Goal: Information Seeking & Learning: Learn about a topic

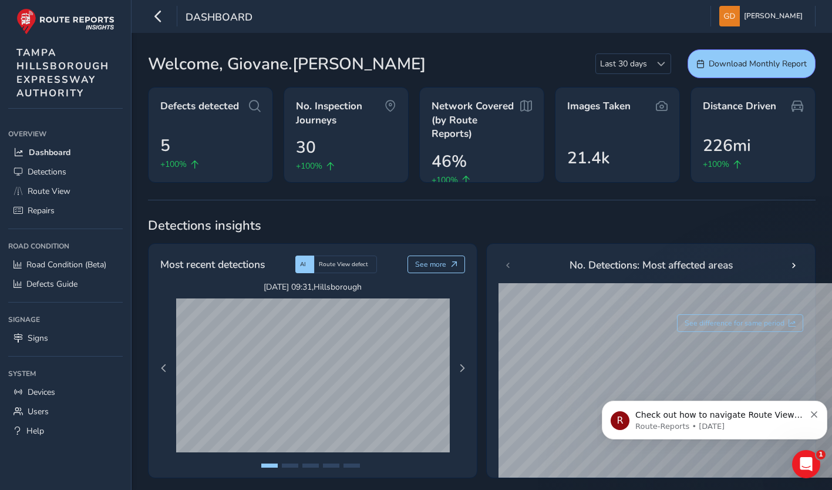
click at [813, 412] on icon "Dismiss notification" at bounding box center [814, 414] width 6 height 6
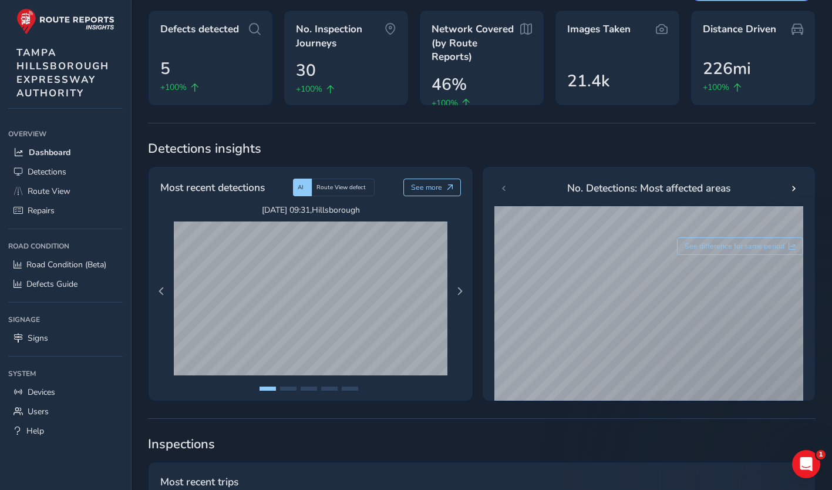
scroll to position [76, 0]
click at [460, 294] on span "Next Page" at bounding box center [460, 292] width 8 height 8
click at [159, 288] on span "Previous Page" at bounding box center [161, 292] width 8 height 8
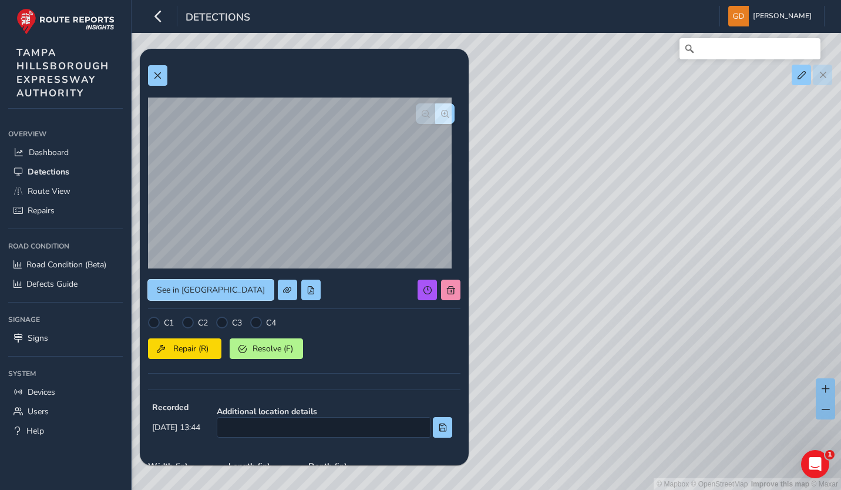
click at [213, 291] on span "See in [GEOGRAPHIC_DATA]" at bounding box center [211, 289] width 108 height 11
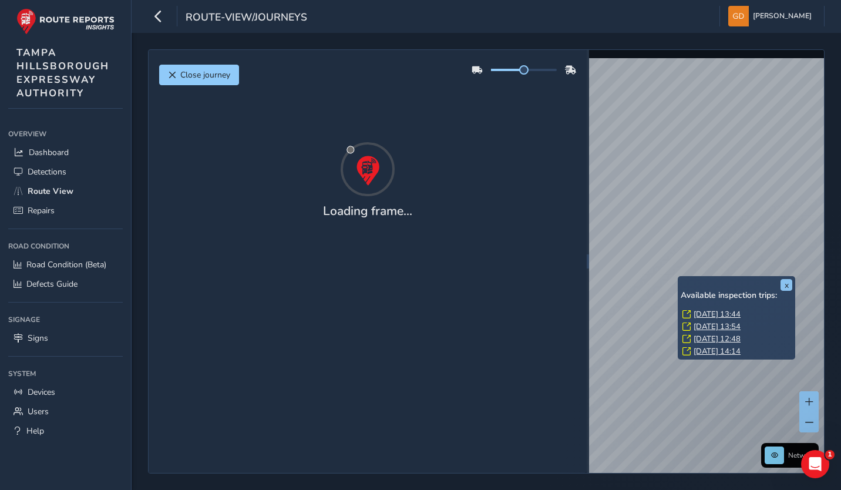
click at [701, 312] on link "[DATE] 13:44" at bounding box center [716, 314] width 47 height 11
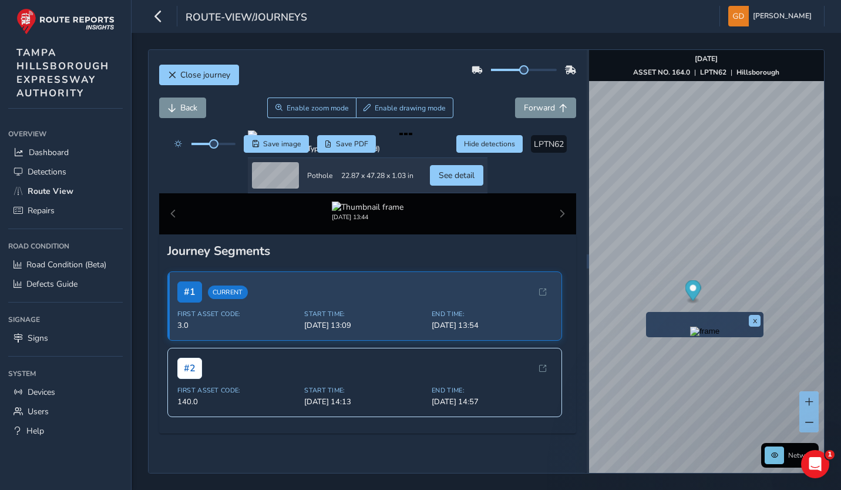
click at [409, 140] on div at bounding box center [368, 134] width 240 height 9
click at [752, 321] on button "x" at bounding box center [755, 321] width 12 height 12
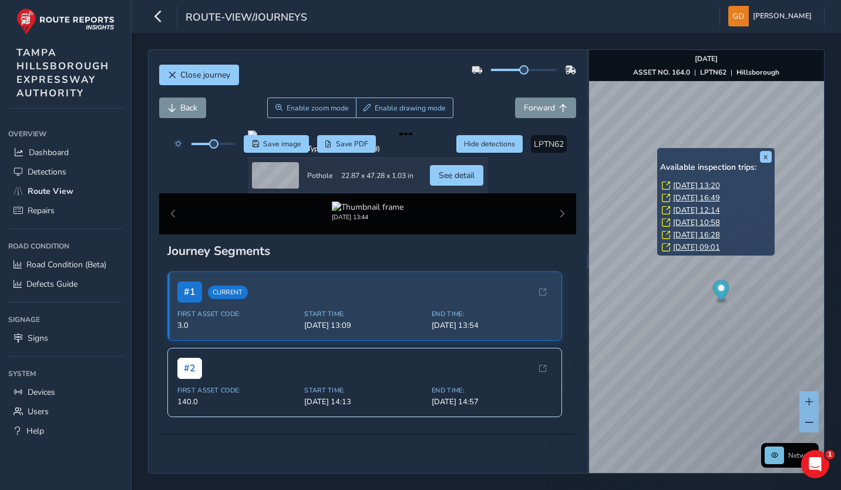
click at [688, 183] on link "[DATE] 13:20" at bounding box center [696, 185] width 47 height 11
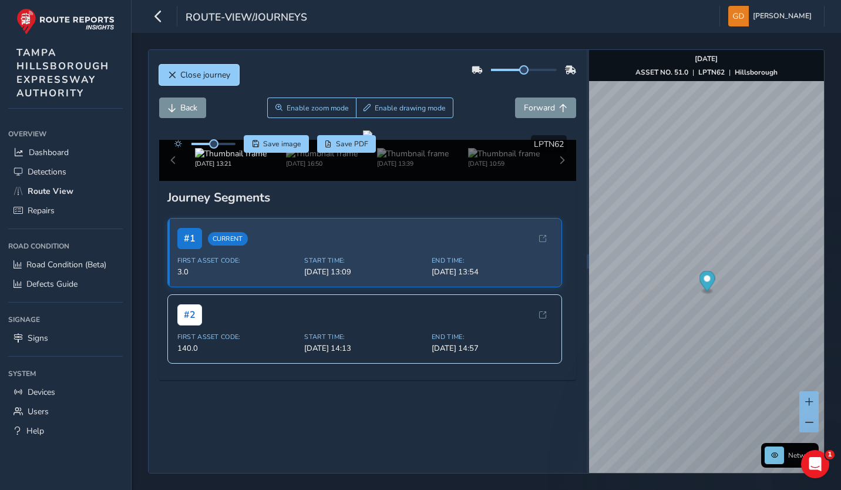
click at [169, 73] on span "Close journey" at bounding box center [172, 75] width 8 height 8
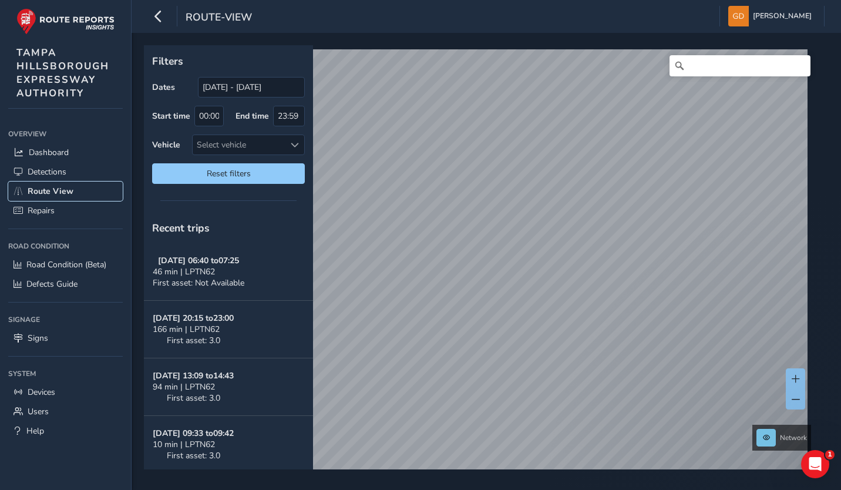
click at [55, 193] on span "Route View" at bounding box center [51, 191] width 46 height 11
click at [75, 153] on link "Dashboard" at bounding box center [65, 152] width 115 height 19
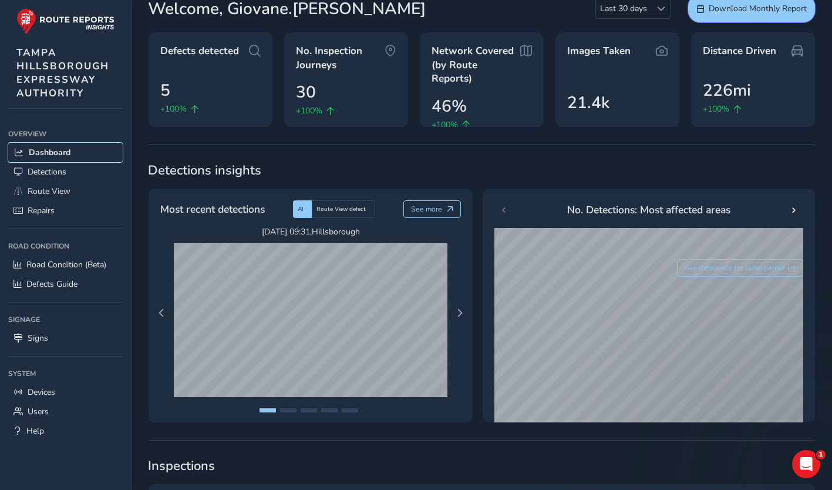
scroll to position [85, 0]
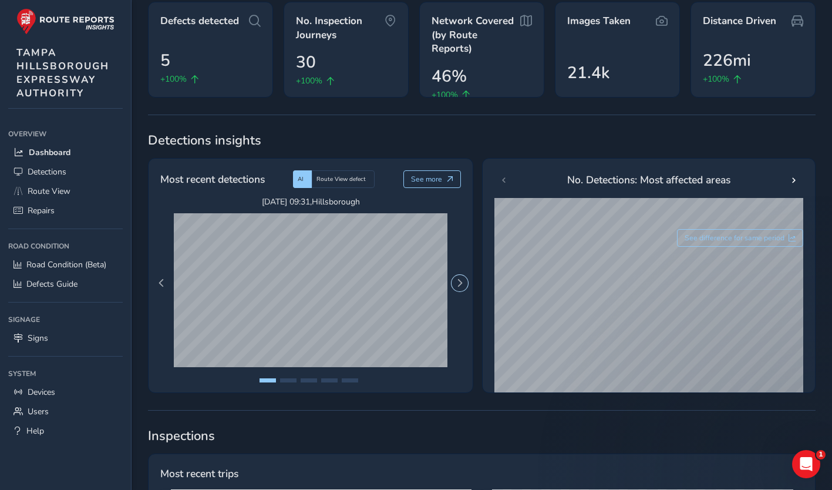
click at [462, 285] on span "Next Page" at bounding box center [460, 283] width 8 height 8
